Goal: Find specific page/section: Find specific page/section

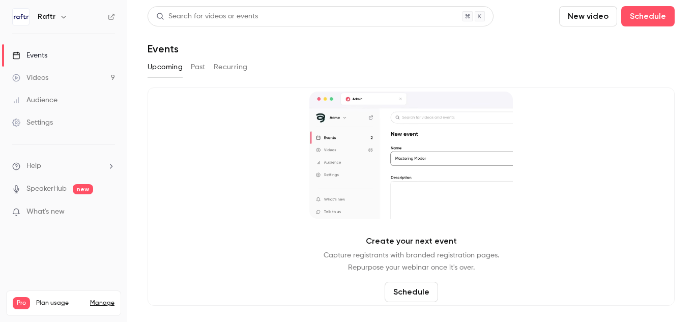
click at [59, 17] on icon "button" at bounding box center [63, 17] width 8 height 8
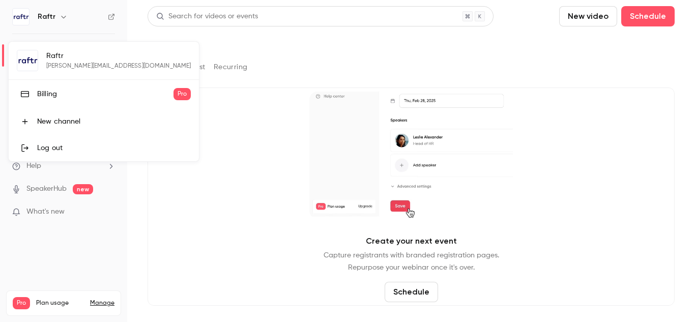
click at [50, 96] on div "Billing" at bounding box center [105, 94] width 136 height 10
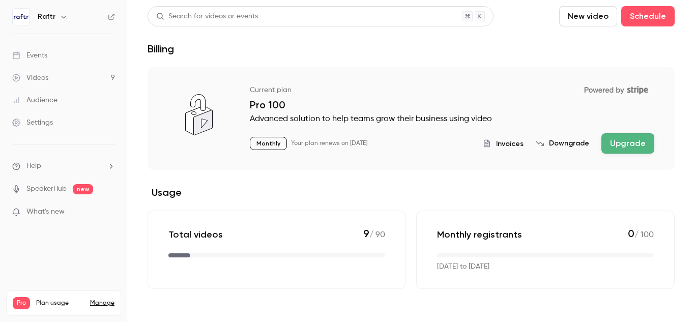
click at [512, 143] on span "Invoices" at bounding box center [509, 143] width 27 height 11
